Goal: Information Seeking & Learning: Learn about a topic

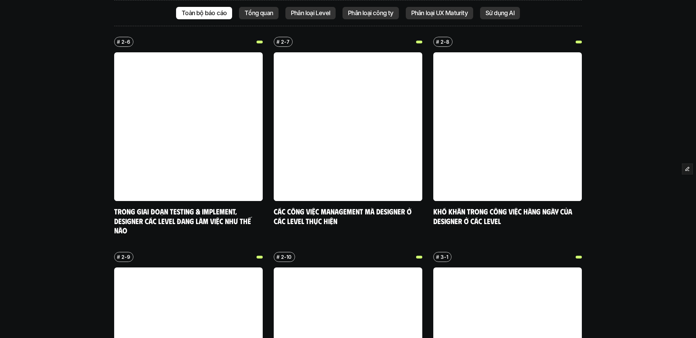
scroll to position [2468, 0]
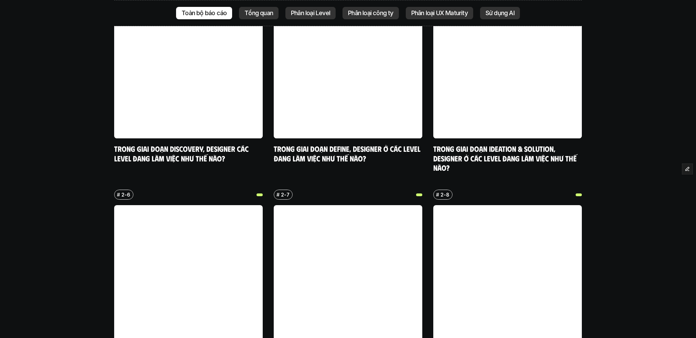
click at [254, 18] on div "Tổng quan" at bounding box center [259, 13] width 40 height 12
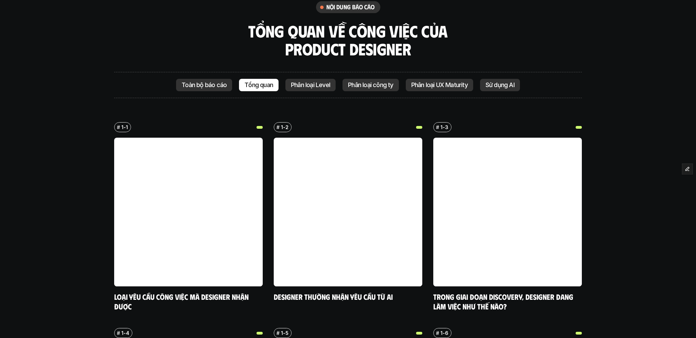
scroll to position [1477, 0]
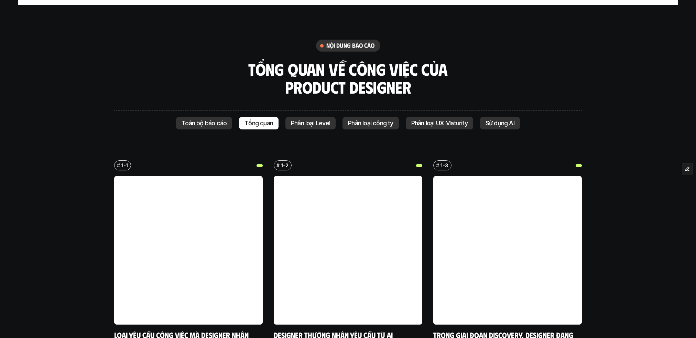
click at [320, 121] on p "Phân loại Level" at bounding box center [310, 123] width 39 height 7
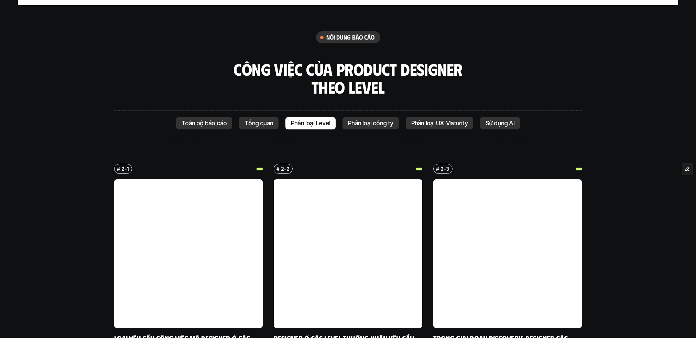
scroll to position [1600, 0]
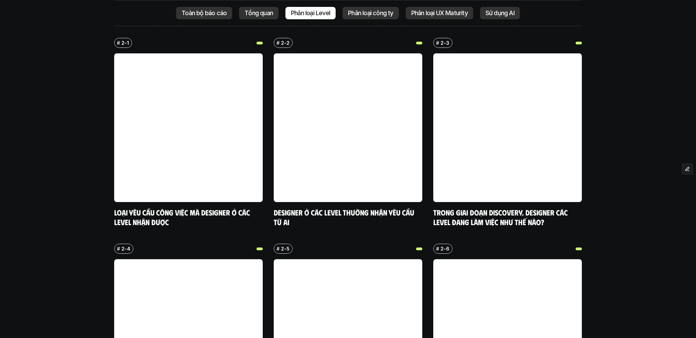
click at [372, 17] on div "Phân loại công ty" at bounding box center [371, 13] width 56 height 12
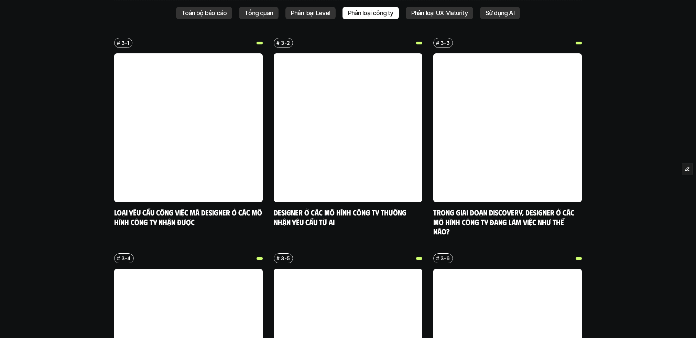
click at [450, 12] on p "Phân loại UX Maturity" at bounding box center [439, 13] width 56 height 7
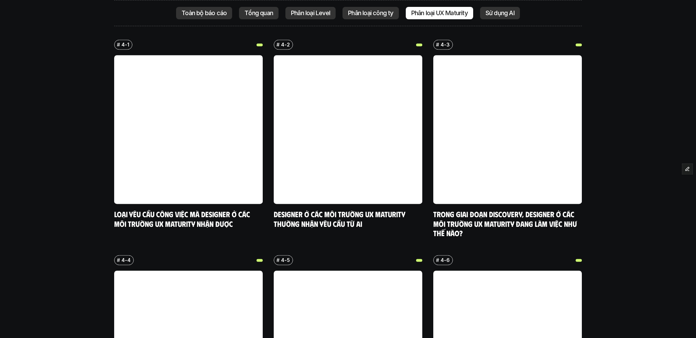
scroll to position [1577, 0]
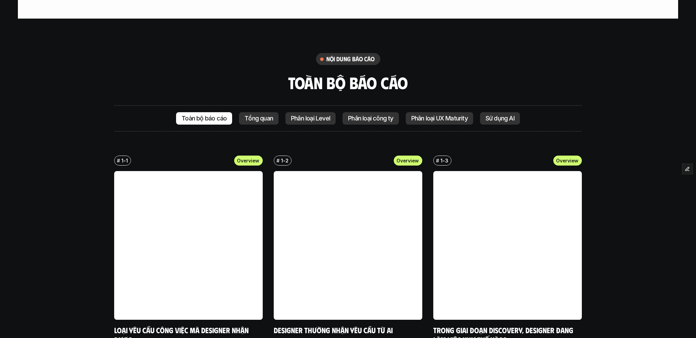
scroll to position [1473, 0]
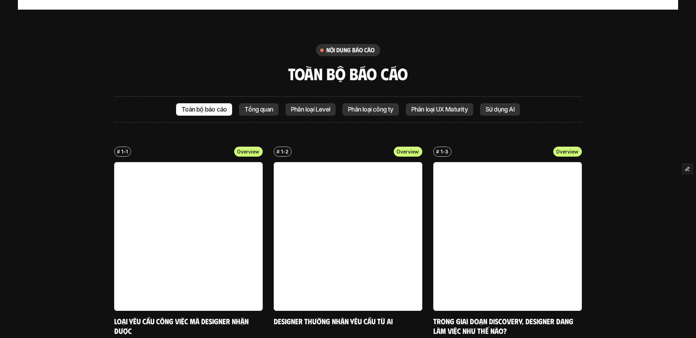
click at [321, 112] on p "Phân loại Level" at bounding box center [310, 109] width 39 height 7
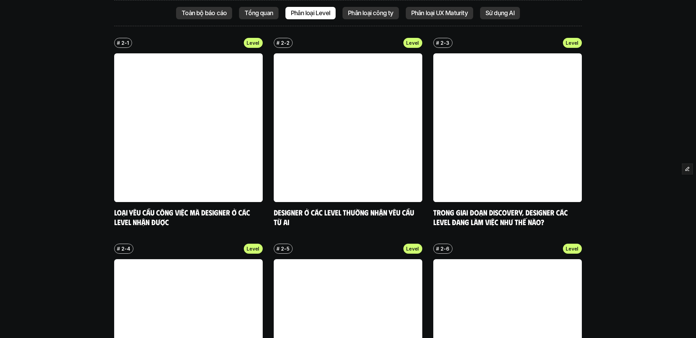
scroll to position [1685, 0]
